Goal: Task Accomplishment & Management: Manage account settings

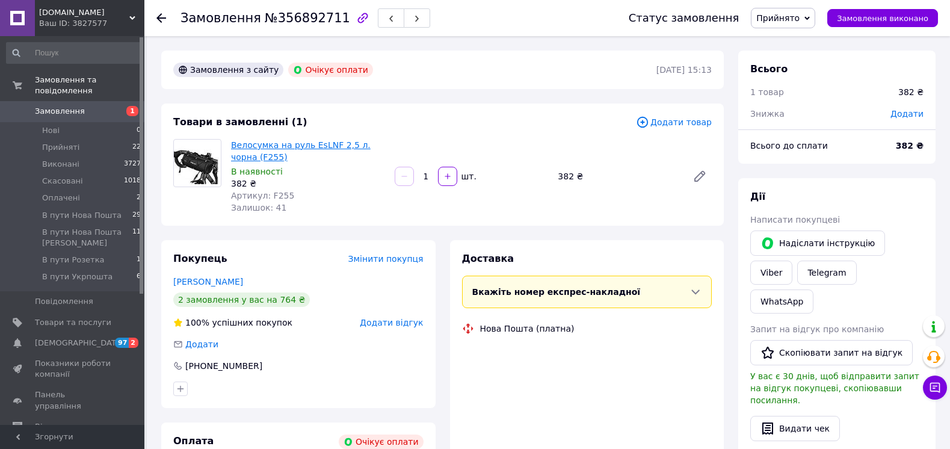
click at [286, 143] on link "Велосумка на руль EsLNF 2,5 л. чорна (F255)" at bounding box center [301, 151] width 140 height 22
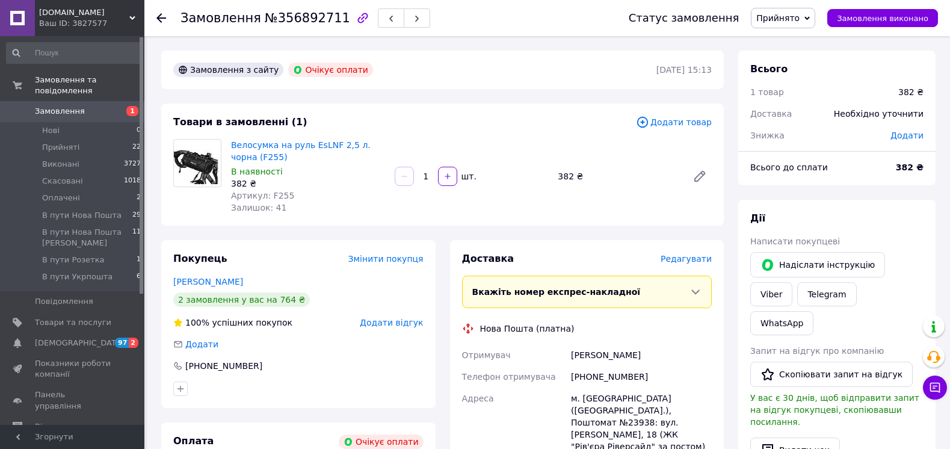
click at [60, 101] on link "Замовлення 1" at bounding box center [74, 111] width 148 height 20
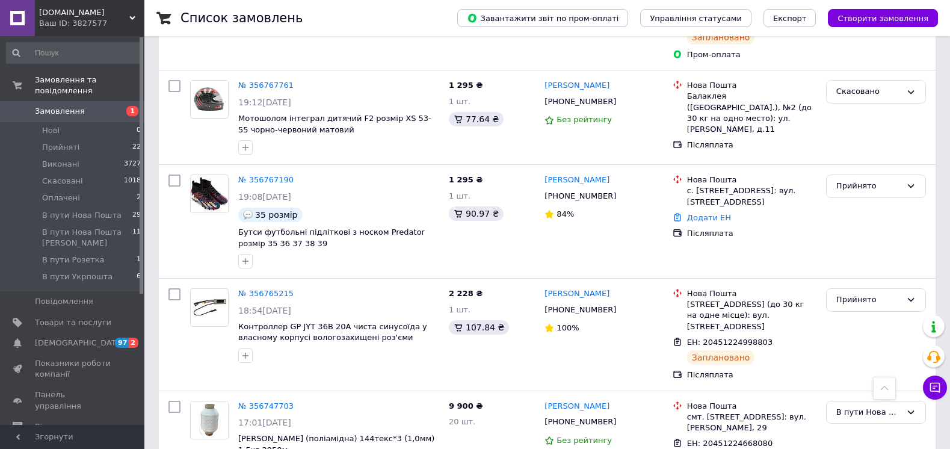
scroll to position [1926, 0]
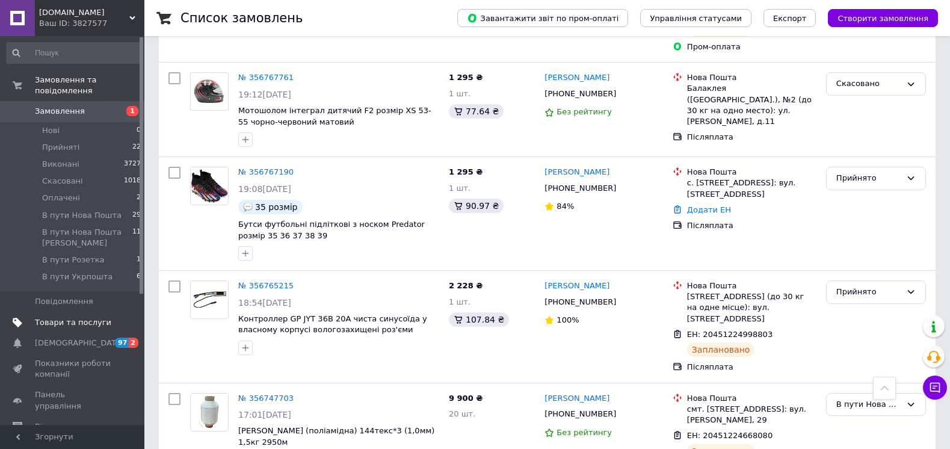
click at [93, 317] on span "Товари та послуги" at bounding box center [73, 322] width 76 height 11
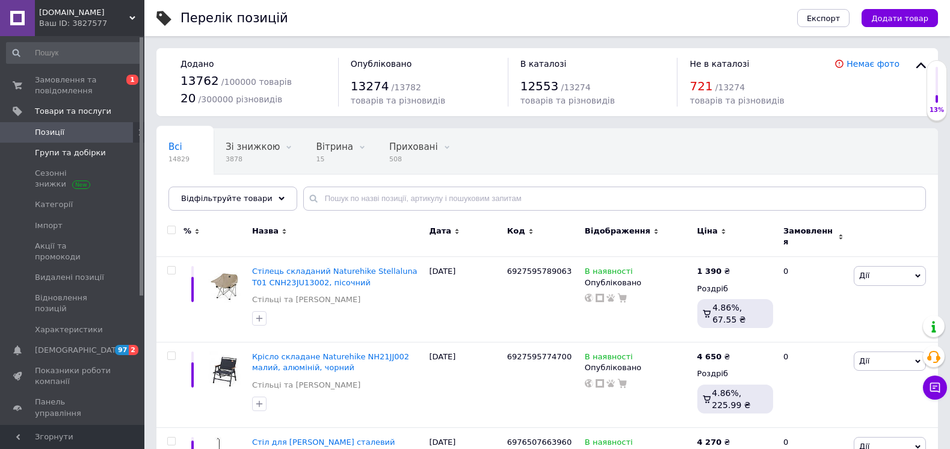
click at [69, 156] on span "Групи та добірки" at bounding box center [70, 152] width 71 height 11
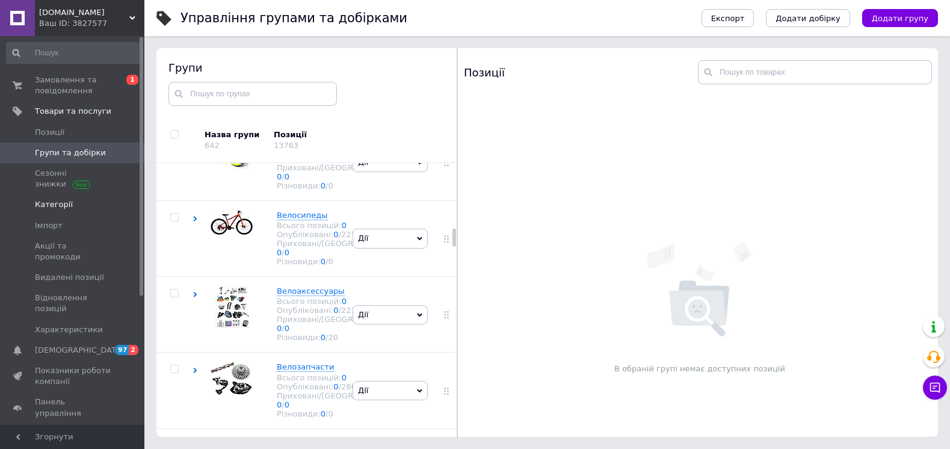
scroll to position [6879, 0]
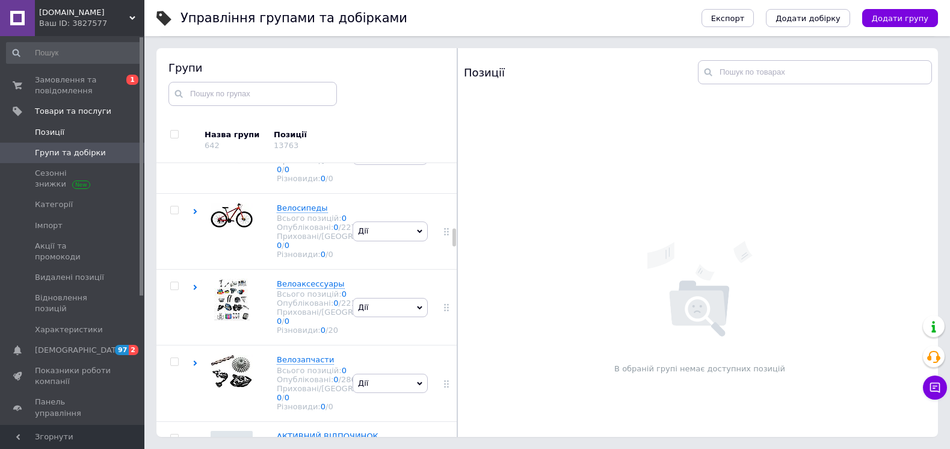
click at [50, 132] on span "Позиції" at bounding box center [49, 132] width 29 height 11
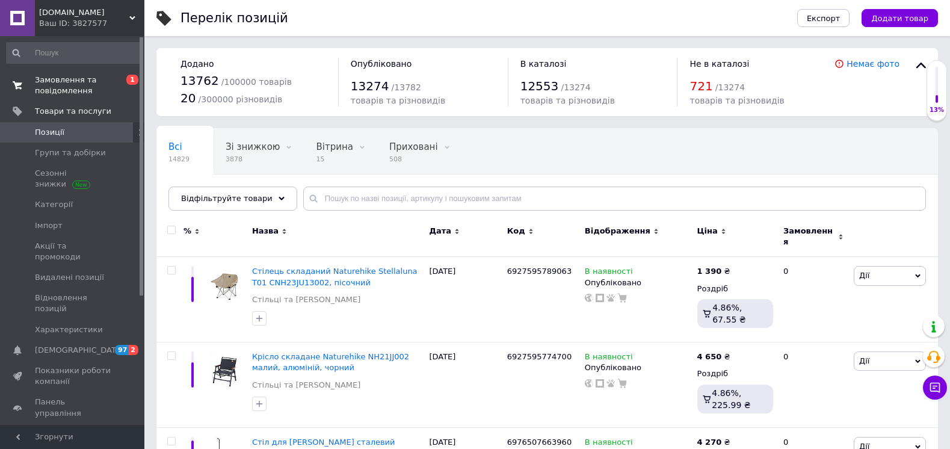
click at [50, 87] on span "Замовлення та повідомлення" at bounding box center [73, 86] width 76 height 22
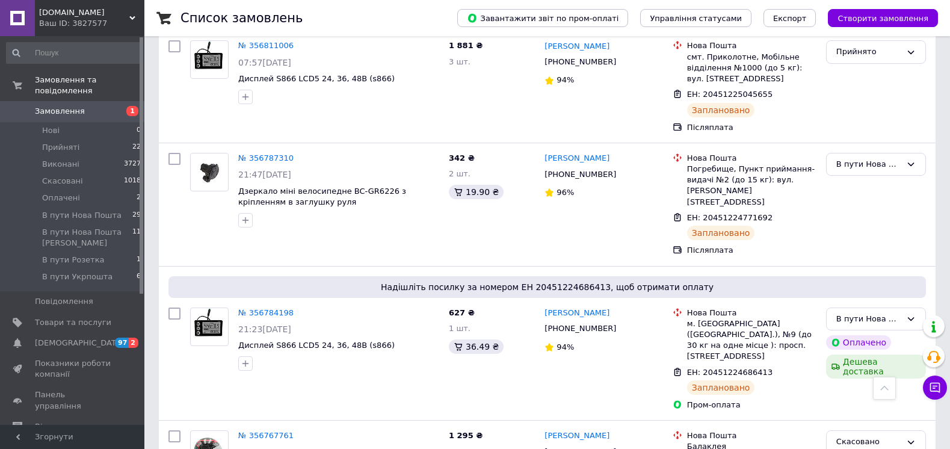
scroll to position [1745, 0]
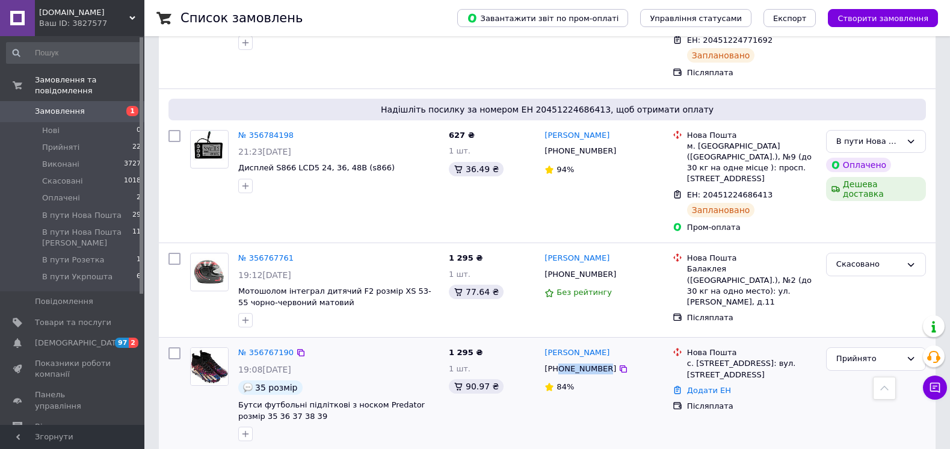
drag, startPoint x: 557, startPoint y: 252, endPoint x: 601, endPoint y: 249, distance: 43.4
click at [601, 361] on div "[PHONE_NUMBER]" at bounding box center [580, 369] width 76 height 16
copy div "0508389971"
drag, startPoint x: 686, startPoint y: 244, endPoint x: 718, endPoint y: 246, distance: 31.9
click at [718, 347] on div "Нова Пошта с. [STREET_ADDRESS]: вул. [STREET_ADDRESS]" at bounding box center [752, 363] width 134 height 33
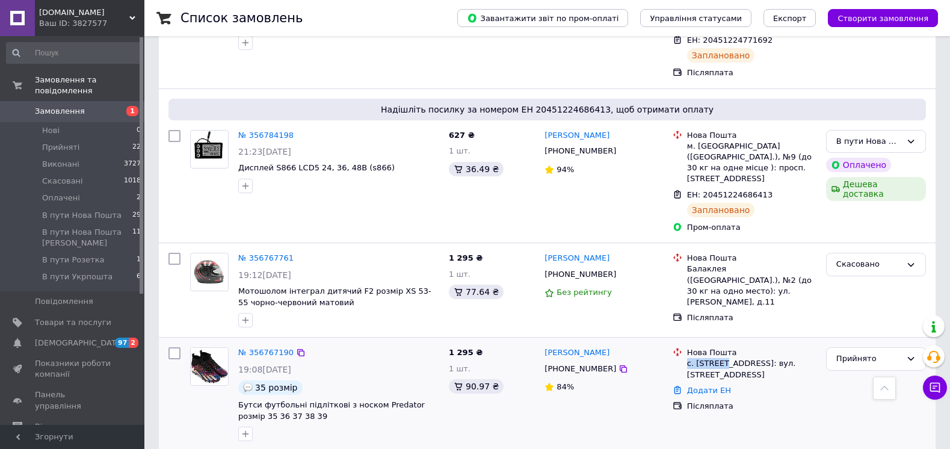
copy div "с. [GEOGRAPHIC_DATA]"
click at [717, 386] on link "Додати ЕН" at bounding box center [709, 390] width 44 height 9
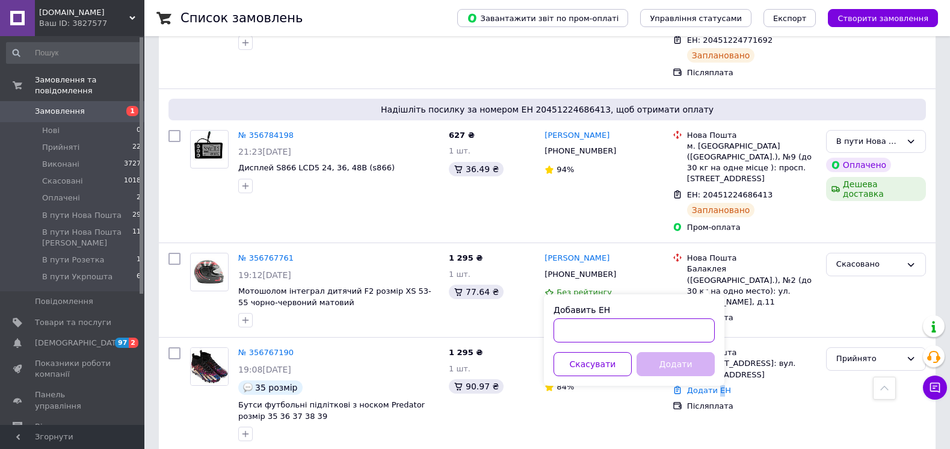
click at [632, 324] on input "Добавить ЕН" at bounding box center [634, 330] width 161 height 24
paste input "20451225165017"
type input "20451225165017"
click at [680, 361] on button "Додати" at bounding box center [676, 364] width 78 height 24
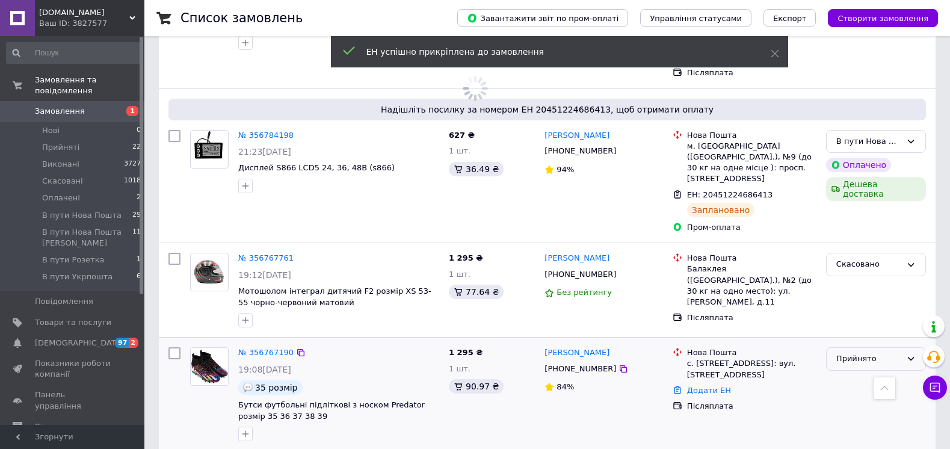
click at [879, 353] on div "Прийнято" at bounding box center [868, 359] width 65 height 13
click at [867, 379] on li "В пути Нова Пошта" at bounding box center [876, 390] width 99 height 22
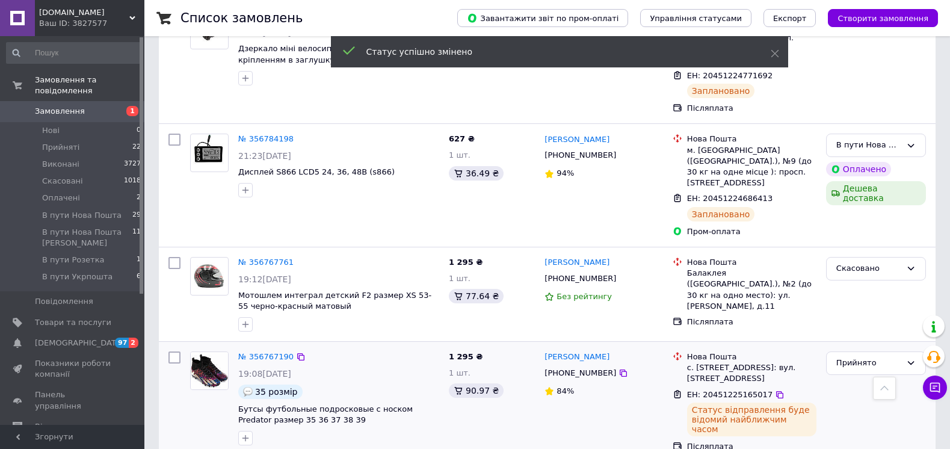
click at [864, 347] on div "Прийнято" at bounding box center [876, 402] width 110 height 110
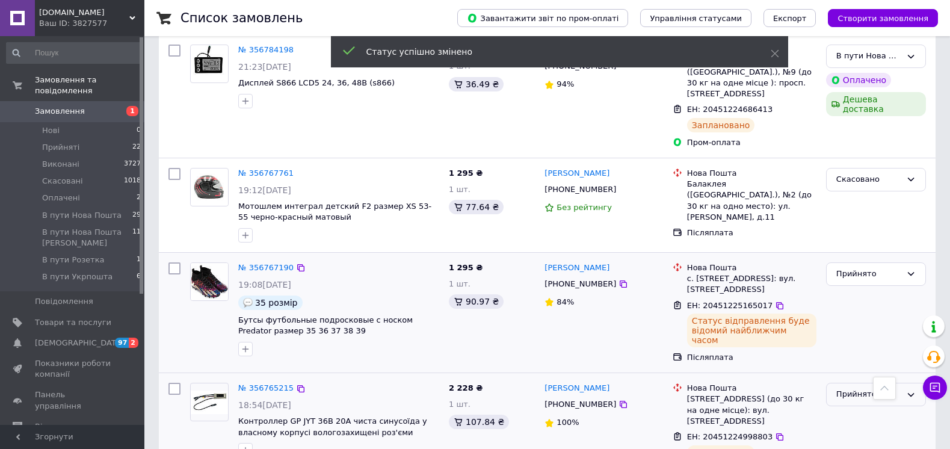
scroll to position [1894, 0]
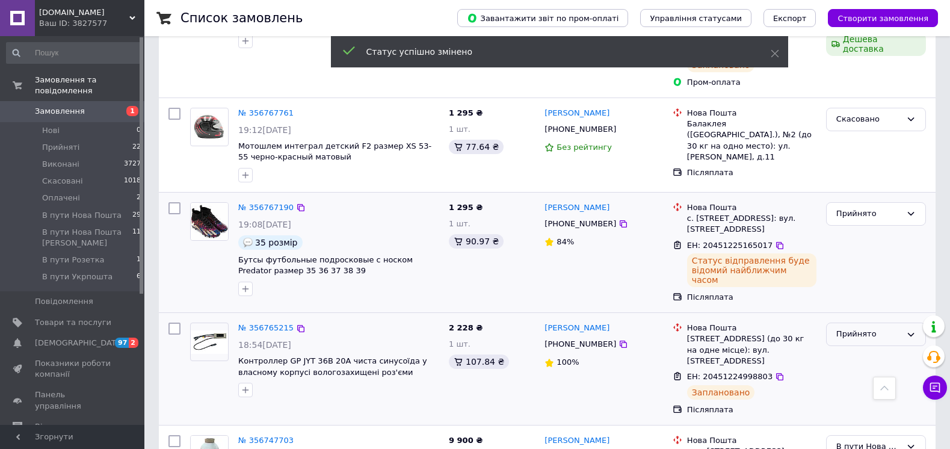
click at [869, 328] on div "Прийнято" at bounding box center [868, 334] width 65 height 13
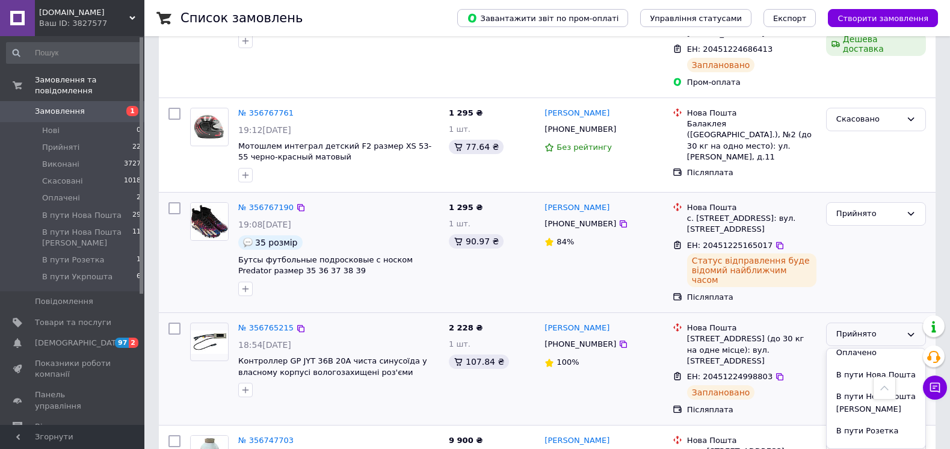
scroll to position [67, 0]
click at [858, 369] on li "В пути Нова Пошта [PERSON_NAME]" at bounding box center [876, 386] width 99 height 34
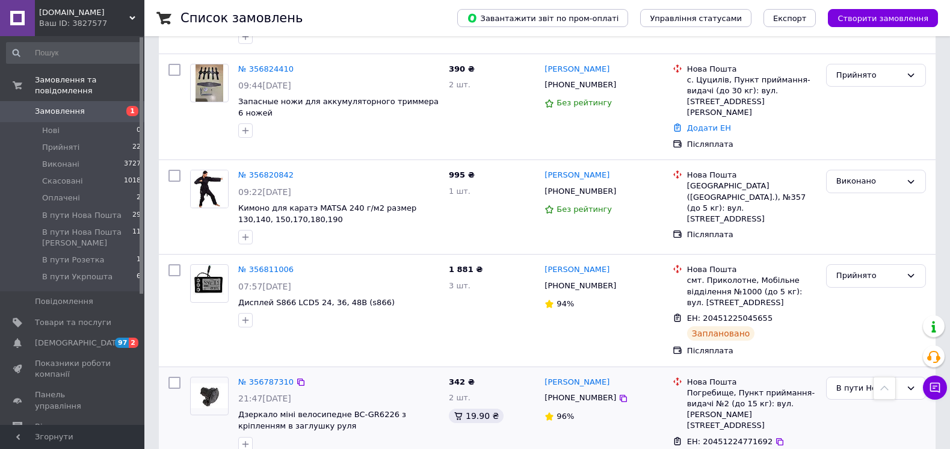
scroll to position [1321, 0]
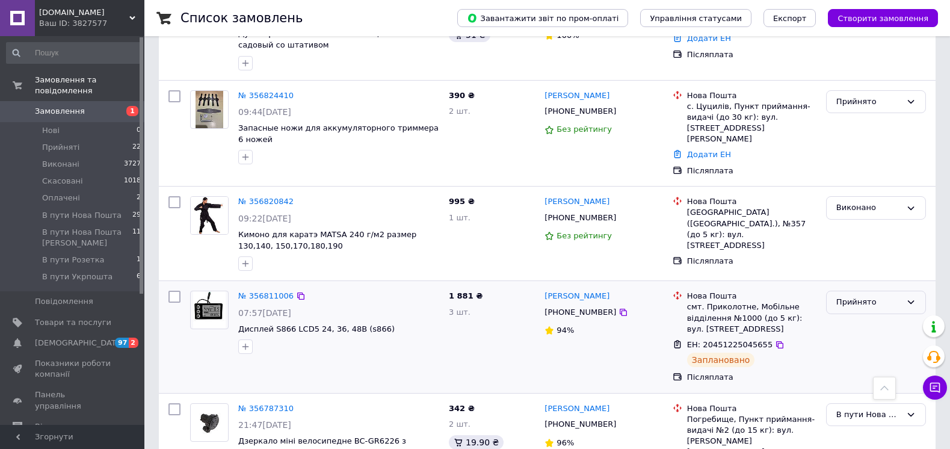
click at [873, 291] on div "Прийнято" at bounding box center [876, 302] width 100 height 23
click at [853, 344] on li "В пути Нова Пошта [PERSON_NAME]" at bounding box center [876, 361] width 99 height 34
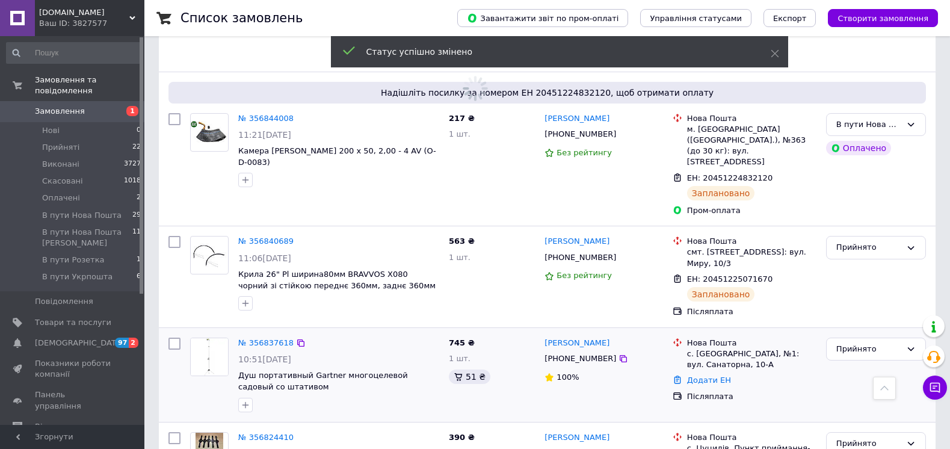
scroll to position [960, 0]
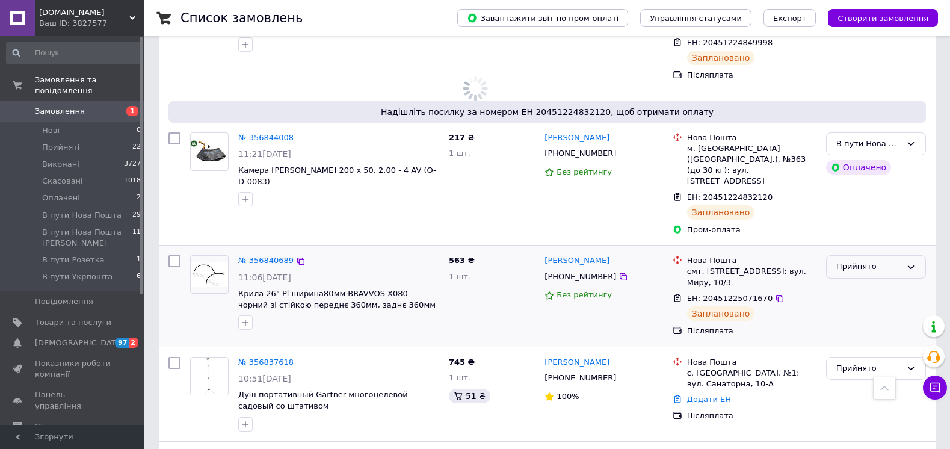
click at [854, 250] on div "Прийнято" at bounding box center [876, 295] width 110 height 91
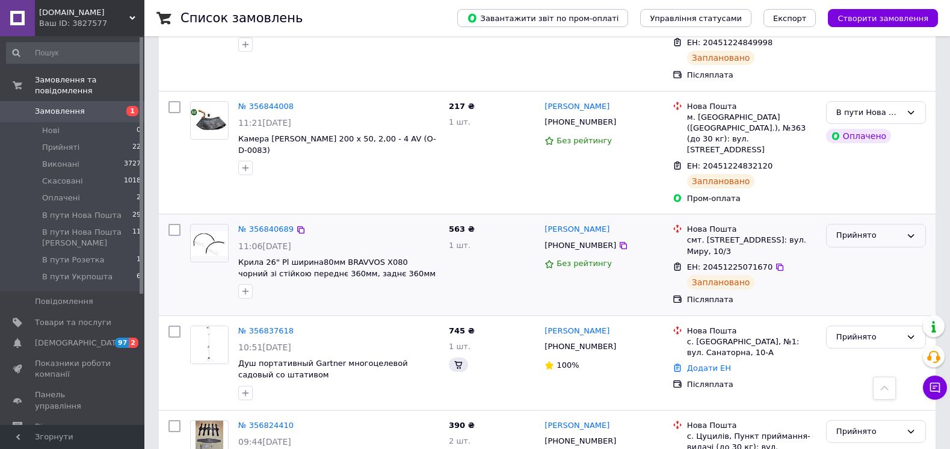
scroll to position [1052, 0]
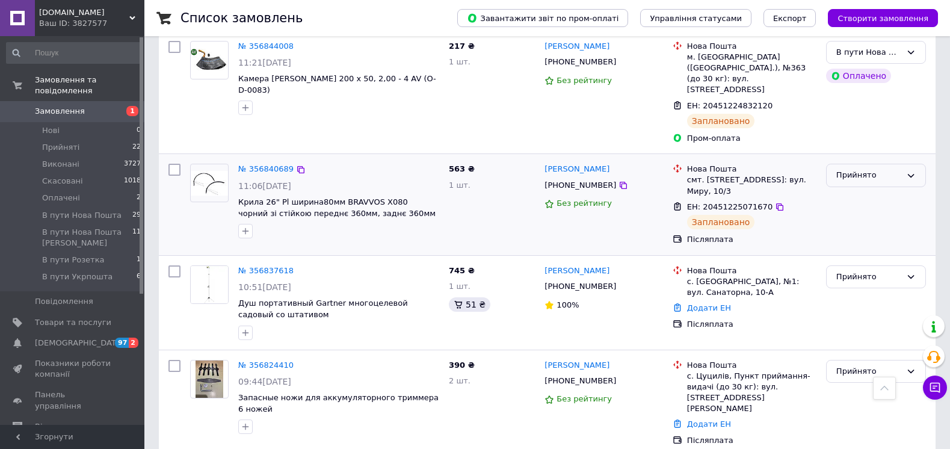
click at [898, 169] on div "Прийнято" at bounding box center [868, 175] width 65 height 13
click at [847, 217] on li "В пути Нова Пошта [PERSON_NAME]" at bounding box center [876, 234] width 99 height 34
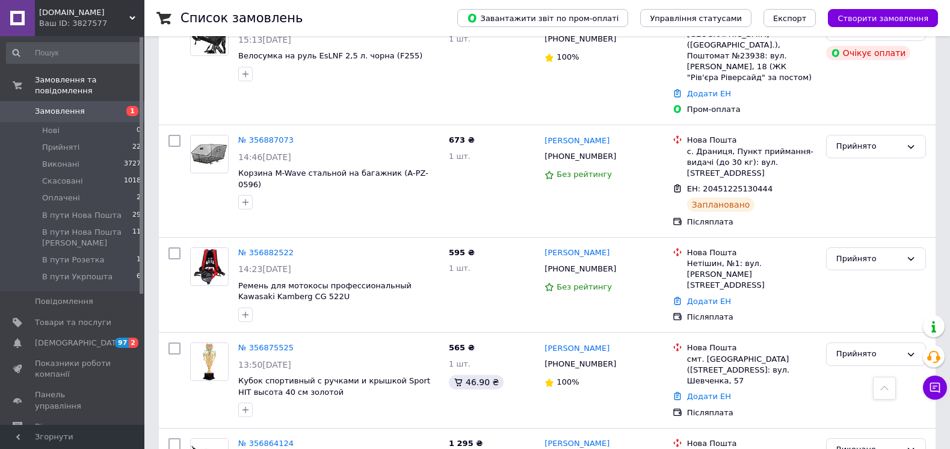
scroll to position [209, 0]
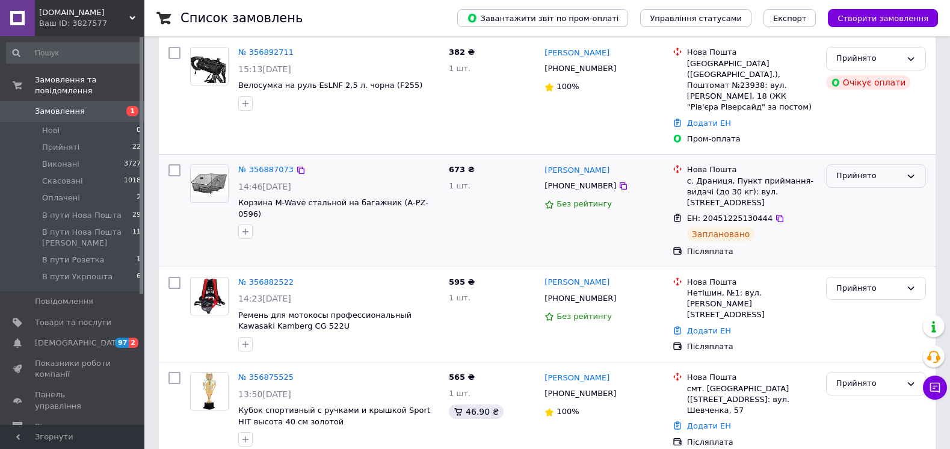
click at [870, 170] on div "Прийнято" at bounding box center [868, 176] width 65 height 13
click at [853, 218] on li "В пути Нова Пошта [PERSON_NAME]" at bounding box center [876, 235] width 99 height 34
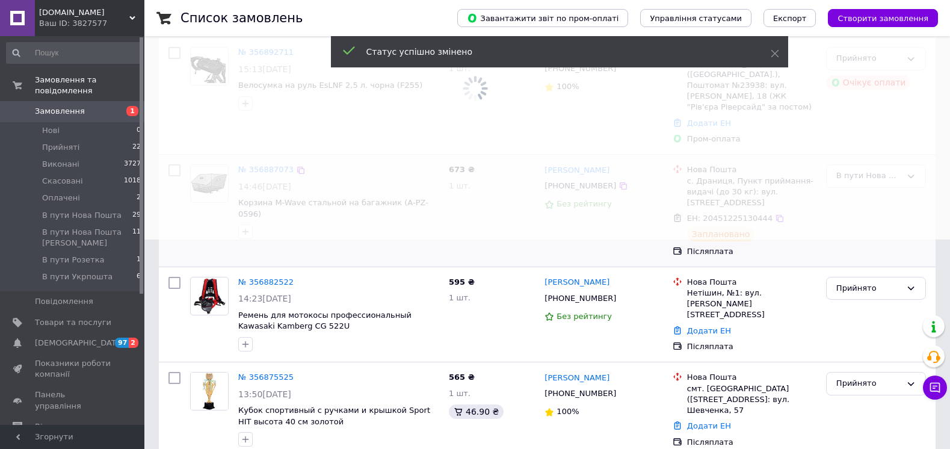
scroll to position [29, 0]
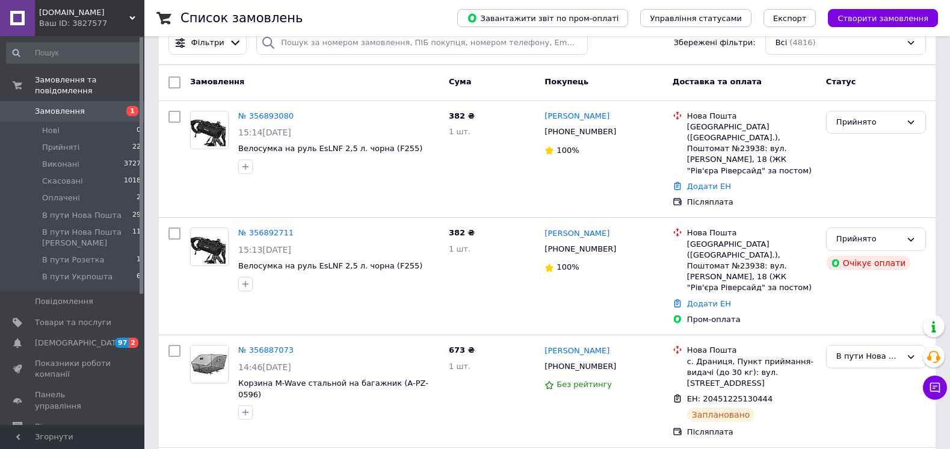
click at [64, 101] on link "Замовлення 1" at bounding box center [74, 111] width 148 height 20
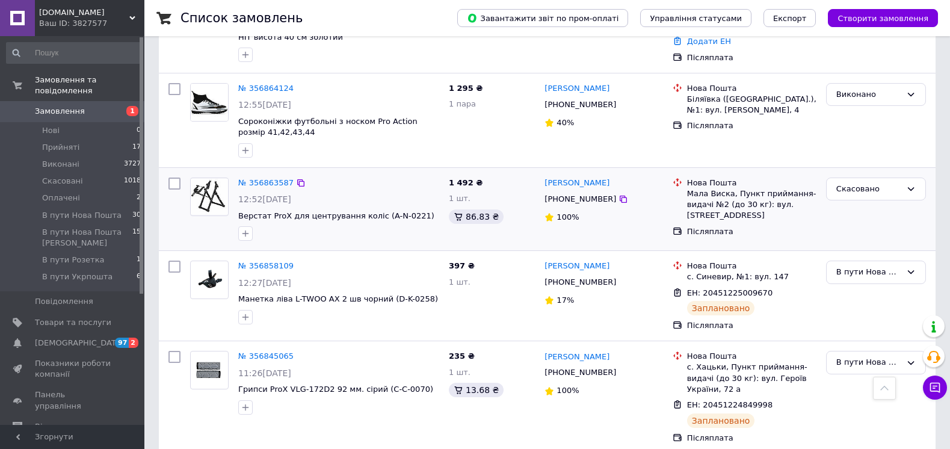
scroll to position [602, 0]
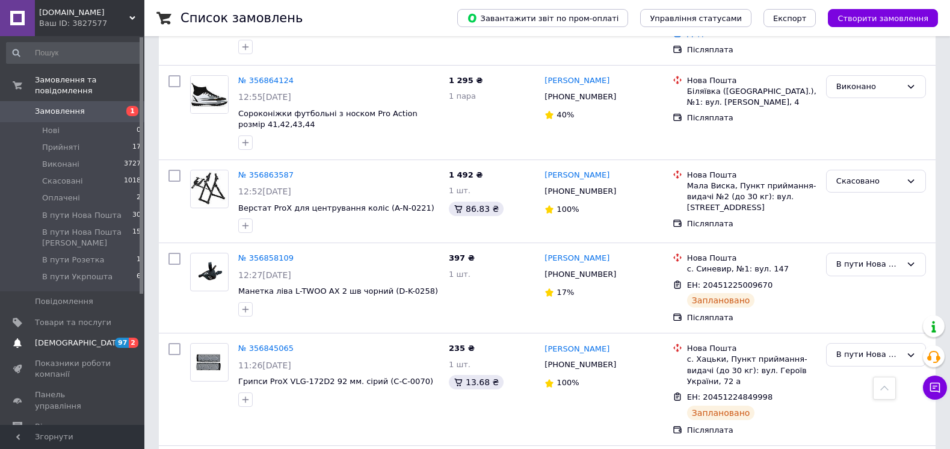
click at [75, 333] on link "[DEMOGRAPHIC_DATA] 97 2" at bounding box center [74, 343] width 148 height 20
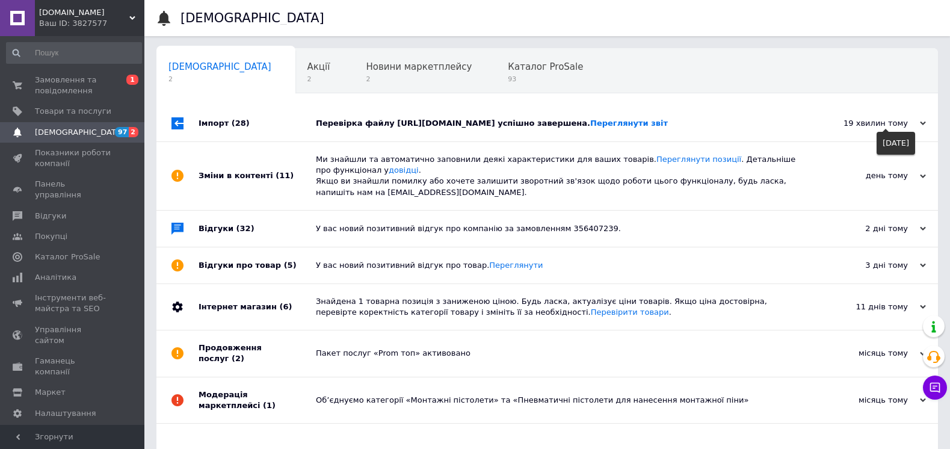
click at [917, 128] on div "19 хвилин тому" at bounding box center [866, 123] width 120 height 11
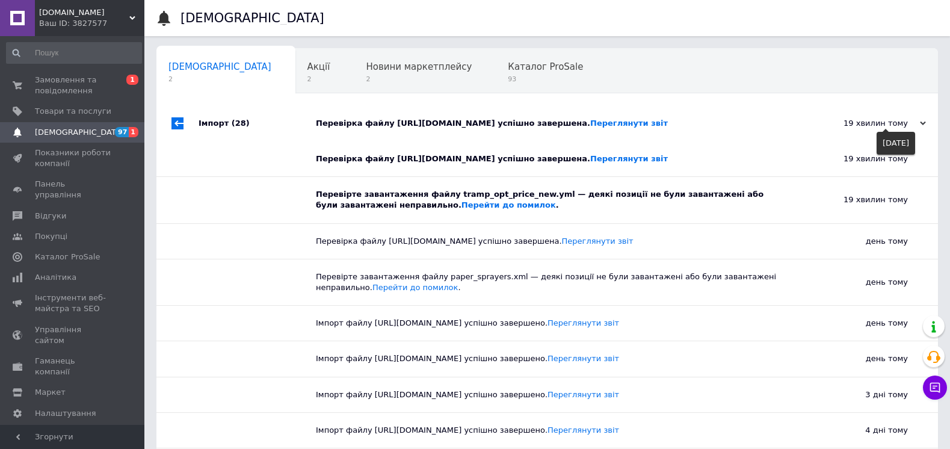
click at [917, 128] on div "19 хвилин тому" at bounding box center [866, 123] width 120 height 11
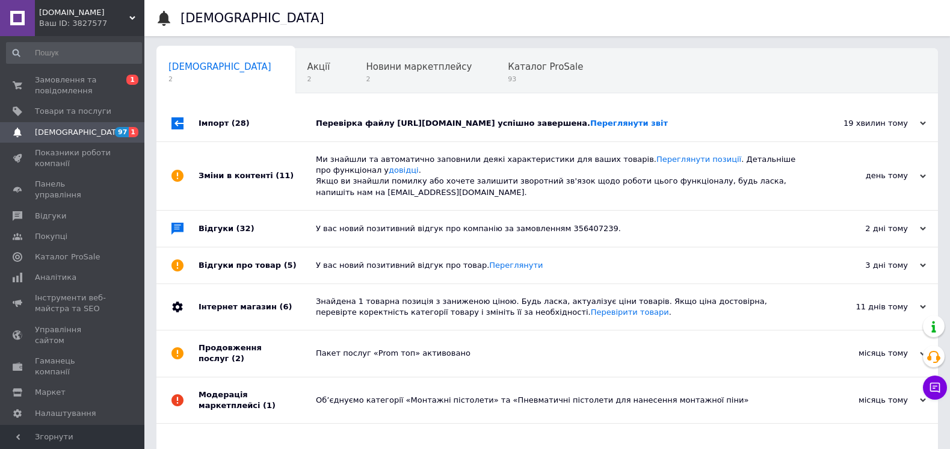
click at [888, 171] on div "день тому" at bounding box center [866, 175] width 120 height 11
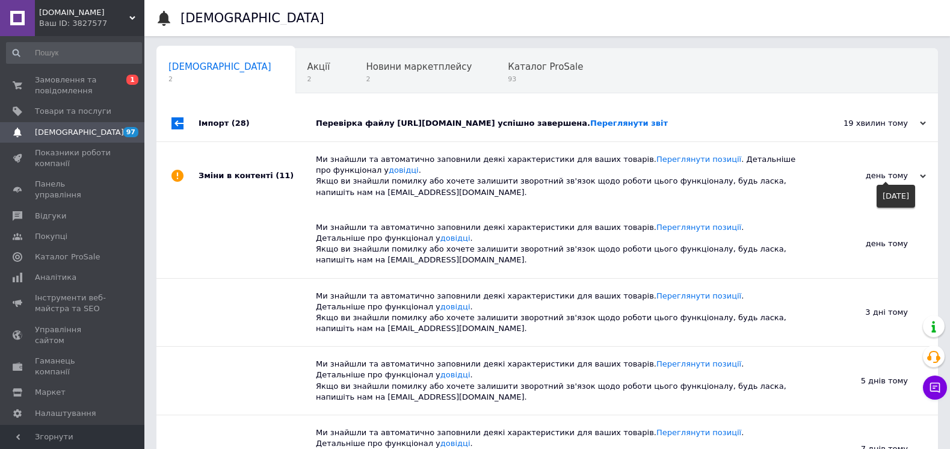
click at [888, 171] on div "день тому" at bounding box center [866, 175] width 120 height 11
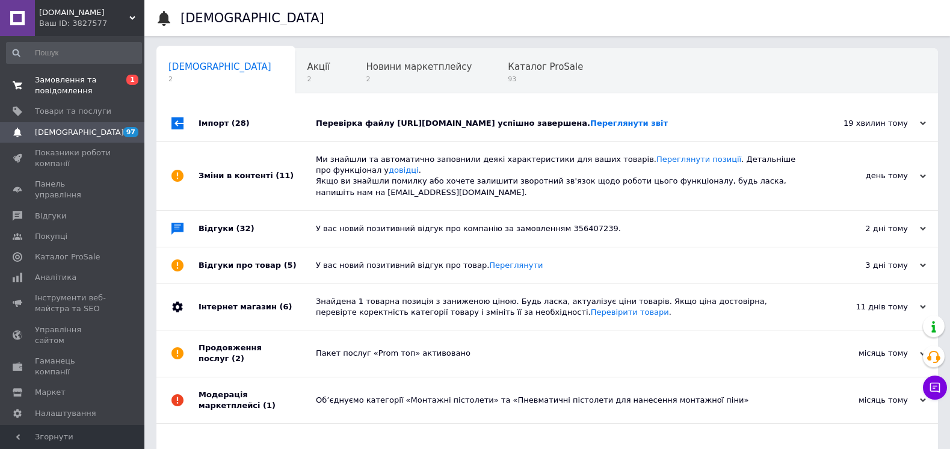
click at [58, 82] on span "Замовлення та повідомлення" at bounding box center [73, 86] width 76 height 22
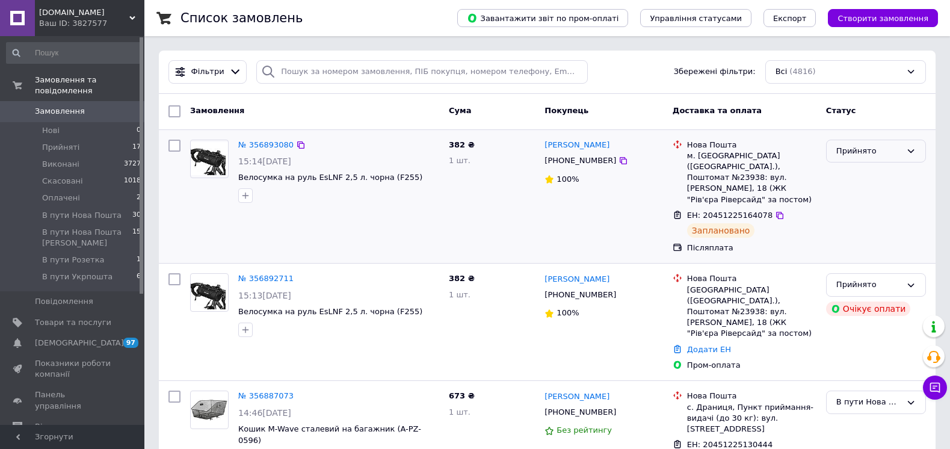
click at [875, 159] on div "Прийнято" at bounding box center [876, 151] width 100 height 23
click at [840, 217] on li "В пути Нова Пошта [PERSON_NAME]" at bounding box center [876, 210] width 99 height 34
